Goal: Information Seeking & Learning: Learn about a topic

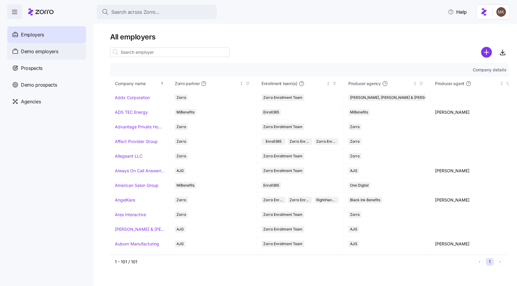
click at [44, 50] on span "Demo employers" at bounding box center [39, 51] width 37 height 7
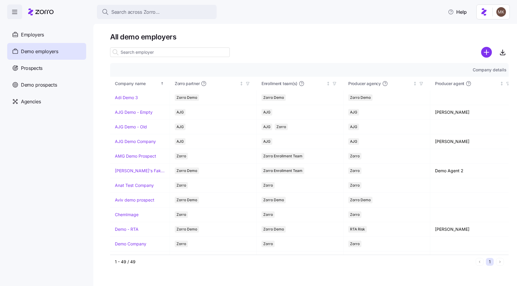
click at [142, 54] on input at bounding box center [170, 53] width 120 height 10
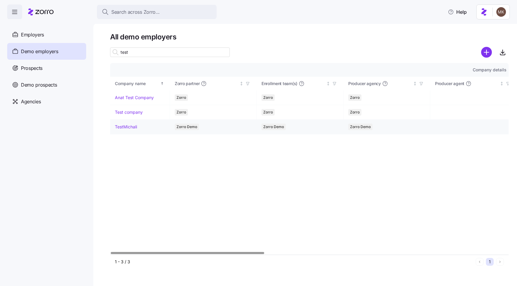
type input "test"
click at [127, 128] on link "TestMichali" at bounding box center [126, 127] width 22 height 6
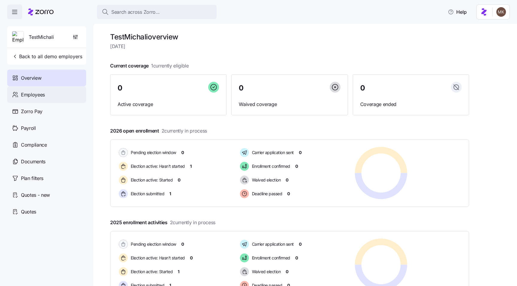
click at [58, 96] on div "Employees" at bounding box center [46, 94] width 79 height 17
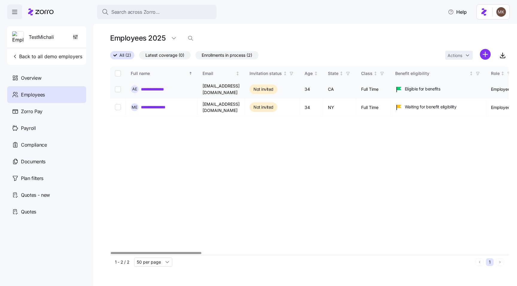
click at [152, 90] on link "**********" at bounding box center [155, 89] width 29 height 6
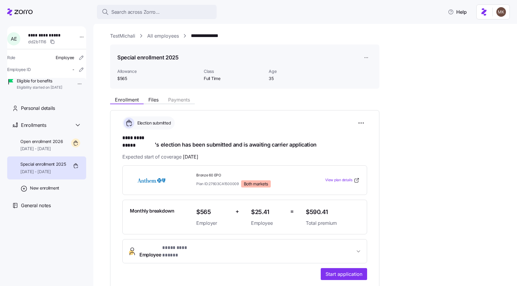
click at [120, 72] on span "Allowance" at bounding box center [158, 71] width 82 height 6
click at [260, 71] on span "Age" at bounding box center [299, 71] width 60 height 6
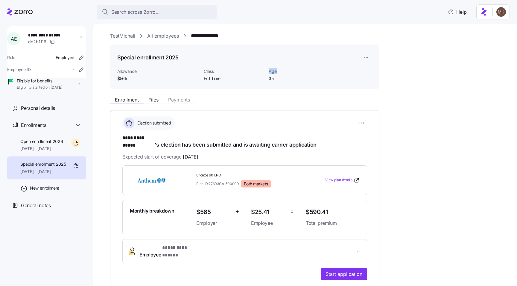
copy span "Age"
